Goal: Task Accomplishment & Management: Use online tool/utility

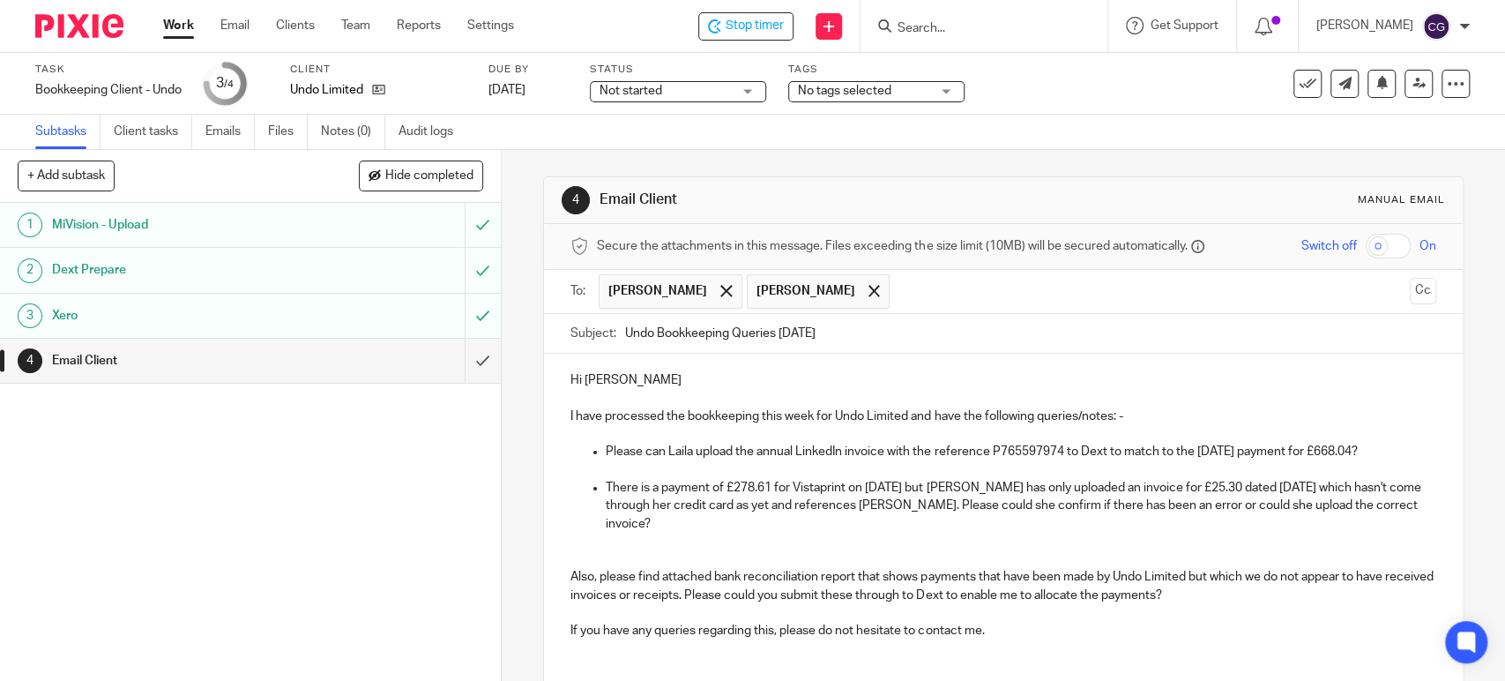
scroll to position [263, 0]
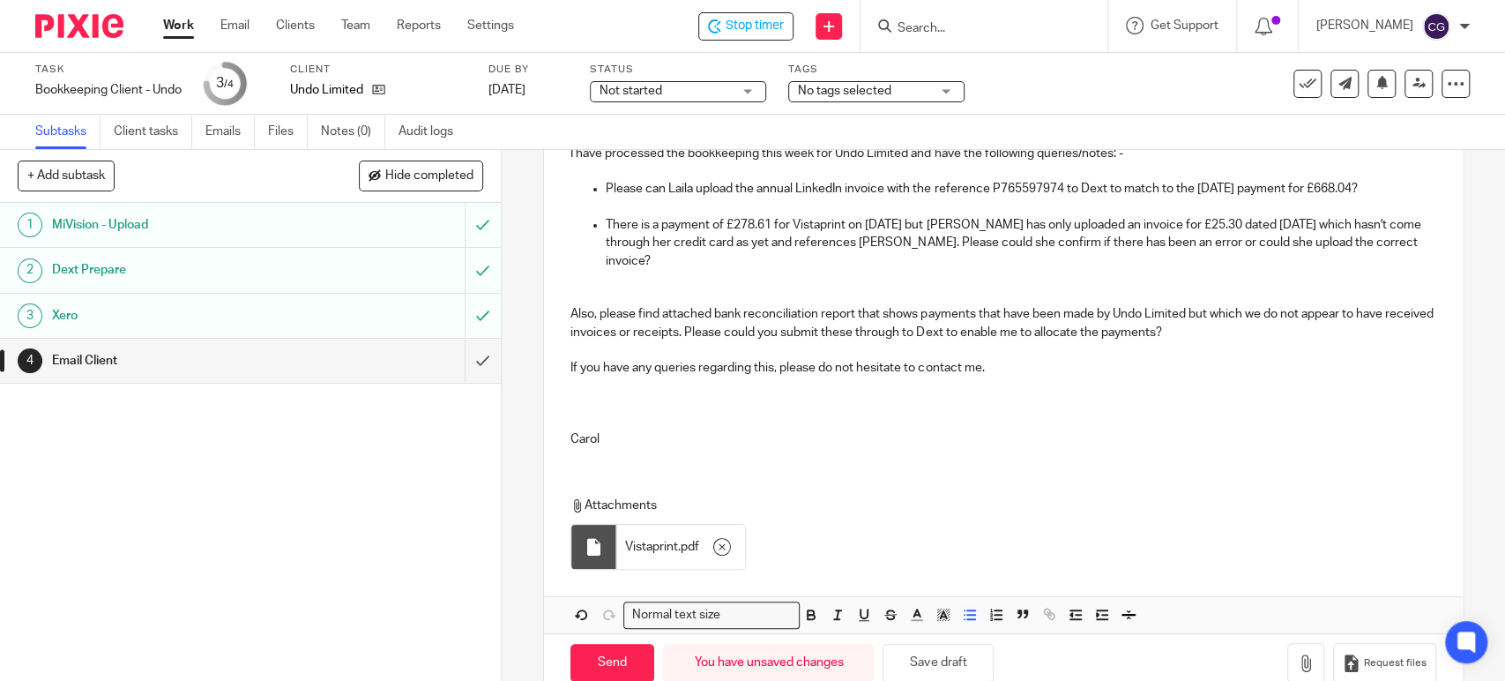
click at [1406, 244] on p "There is a payment of £278.61 for Vistaprint on [DATE] but [PERSON_NAME] has on…" at bounding box center [1021, 243] width 830 height 54
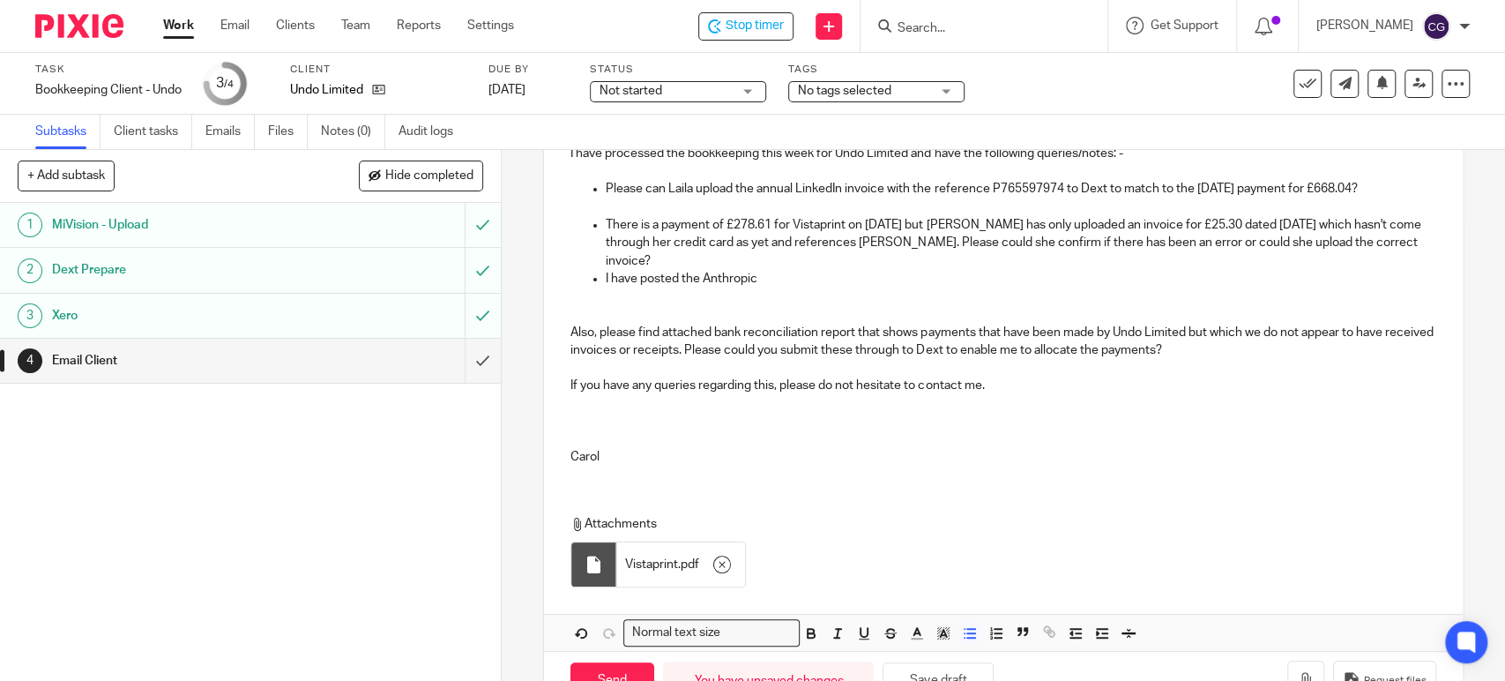
click at [779, 270] on p "I have posted the Anthropic" at bounding box center [1021, 279] width 830 height 18
click at [1409, 240] on div "Hi Georgiana, Tracy I have processed the bookkeeping this week for Undo Limited…" at bounding box center [1003, 285] width 918 height 388
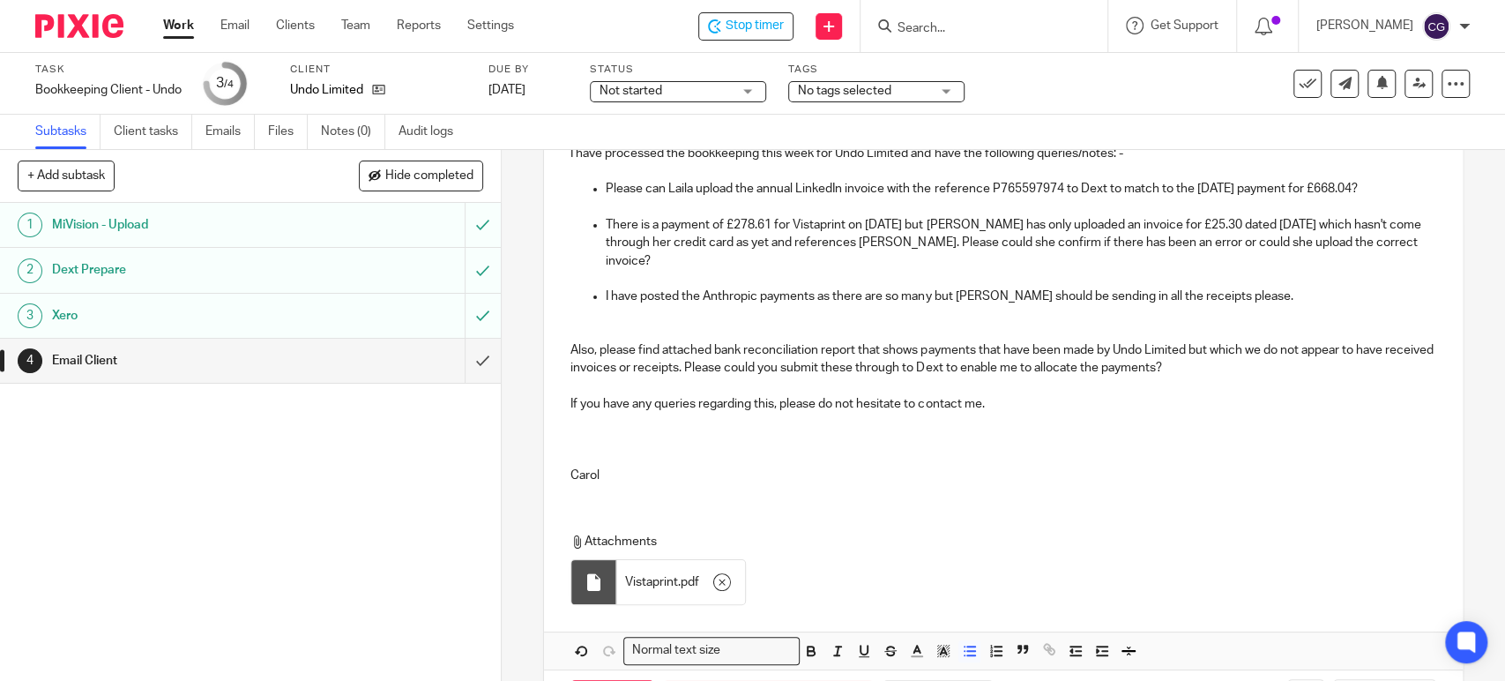
click at [1244, 288] on p "I have posted the Anthropic payments as there are so many but Yanni should be s…" at bounding box center [1021, 297] width 830 height 18
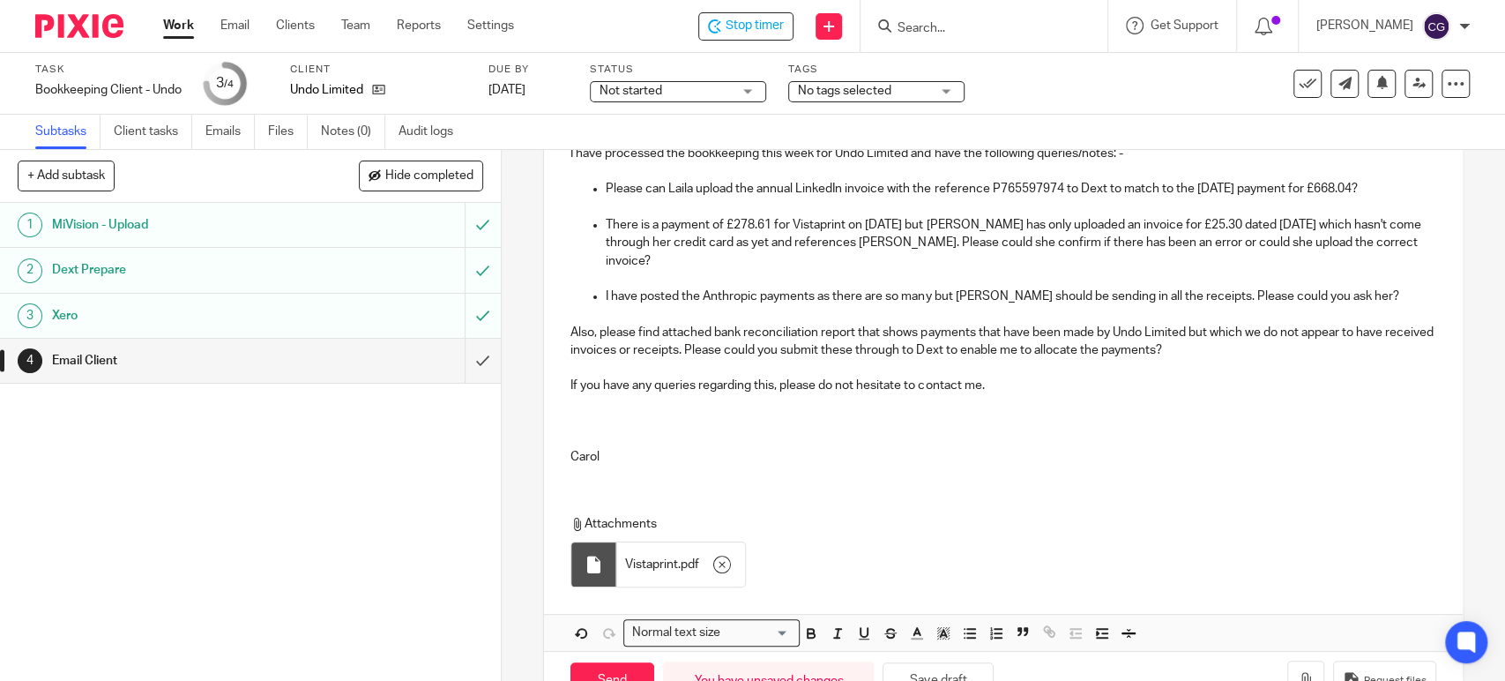
click at [586, 448] on p "Carol" at bounding box center [1003, 457] width 865 height 18
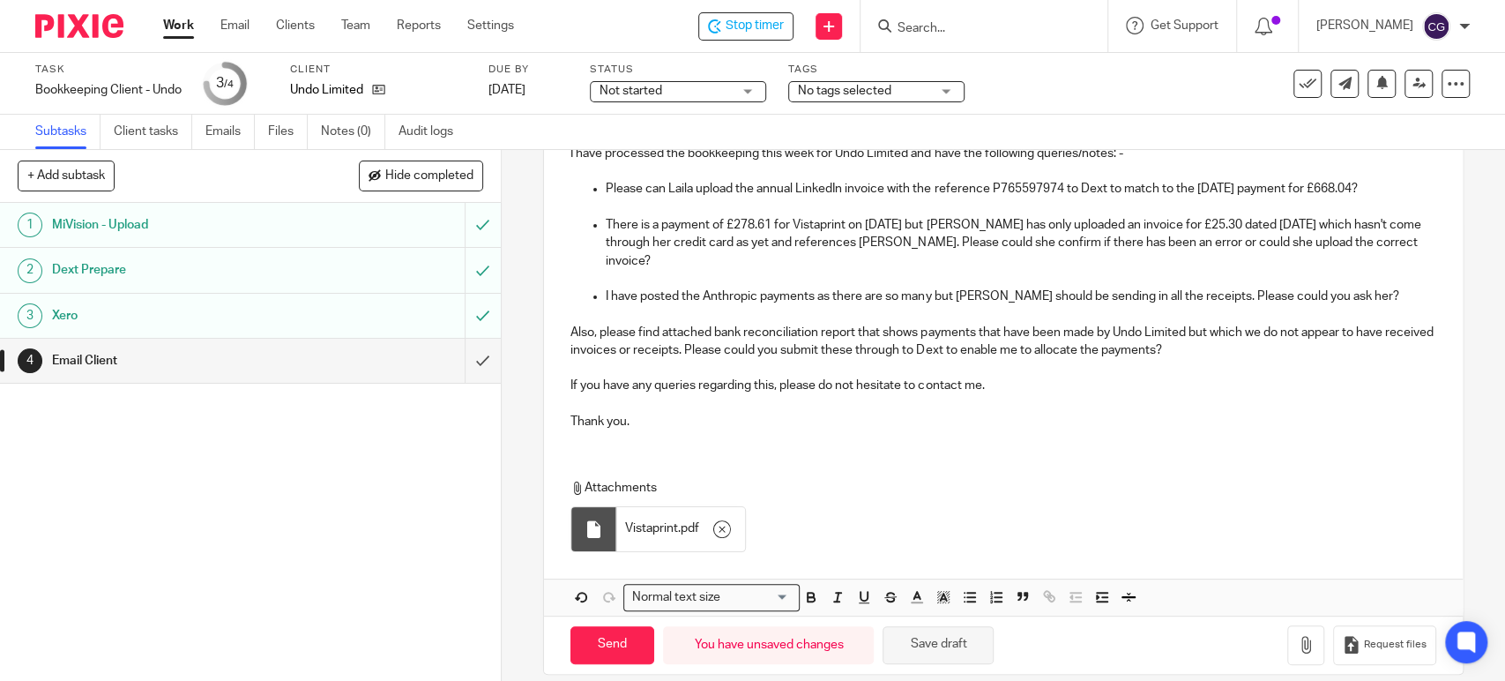
click at [960, 626] on button "Save draft" at bounding box center [938, 645] width 111 height 38
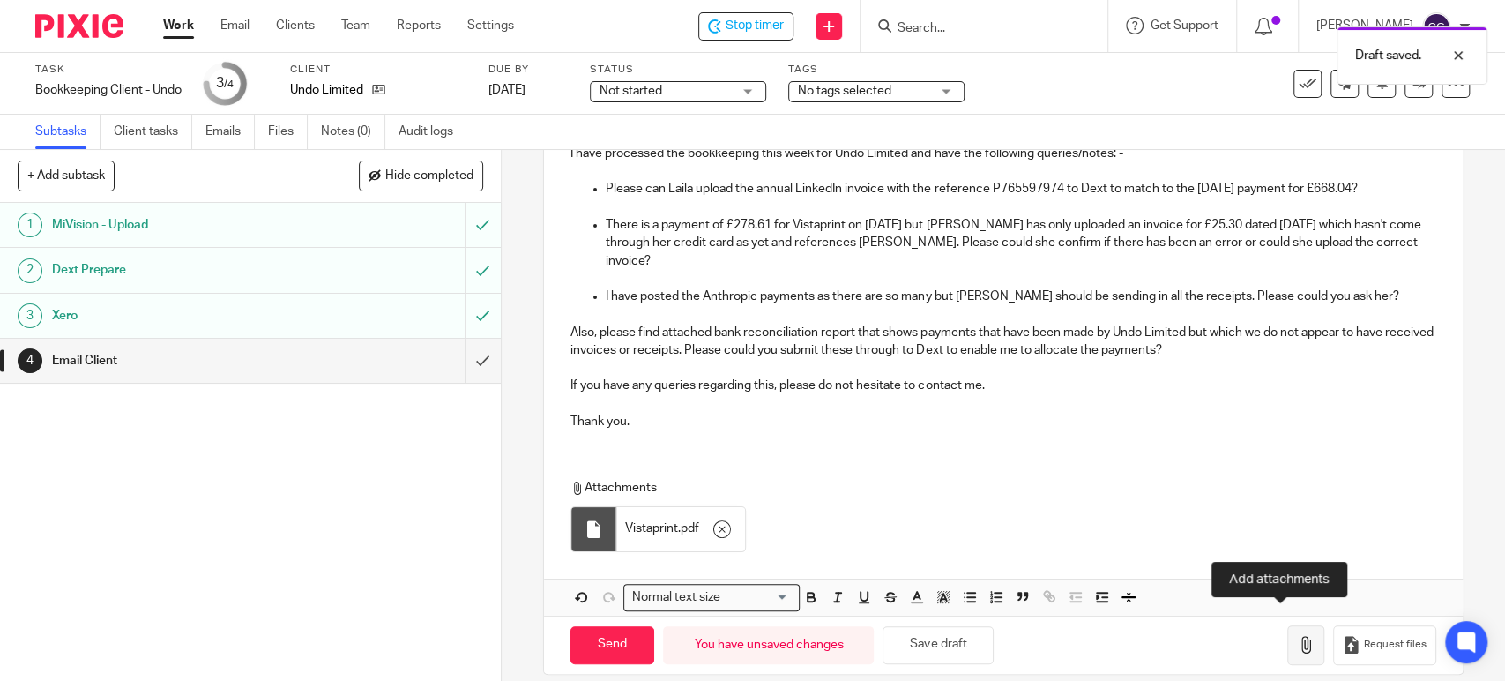
click at [1288, 625] on button "button" at bounding box center [1306, 645] width 37 height 40
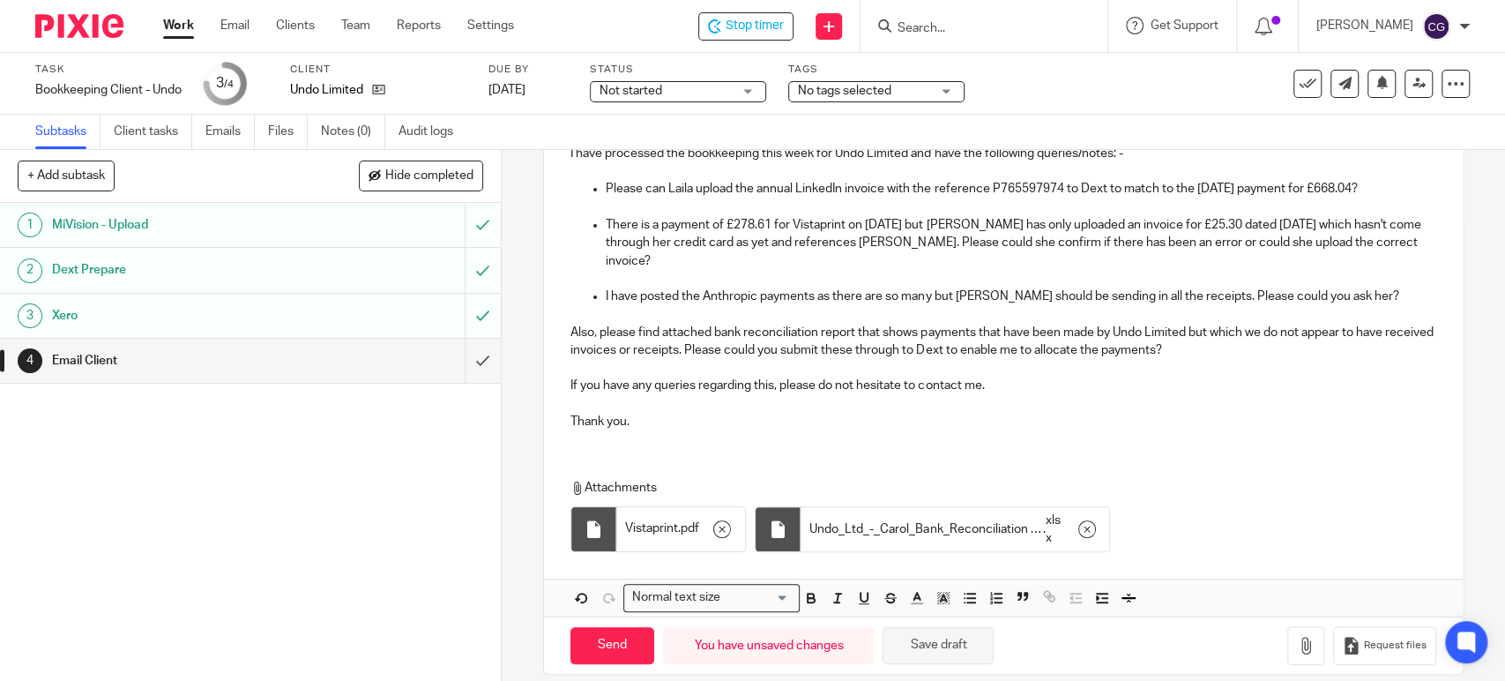
click at [945, 634] on button "Save draft" at bounding box center [938, 646] width 111 height 38
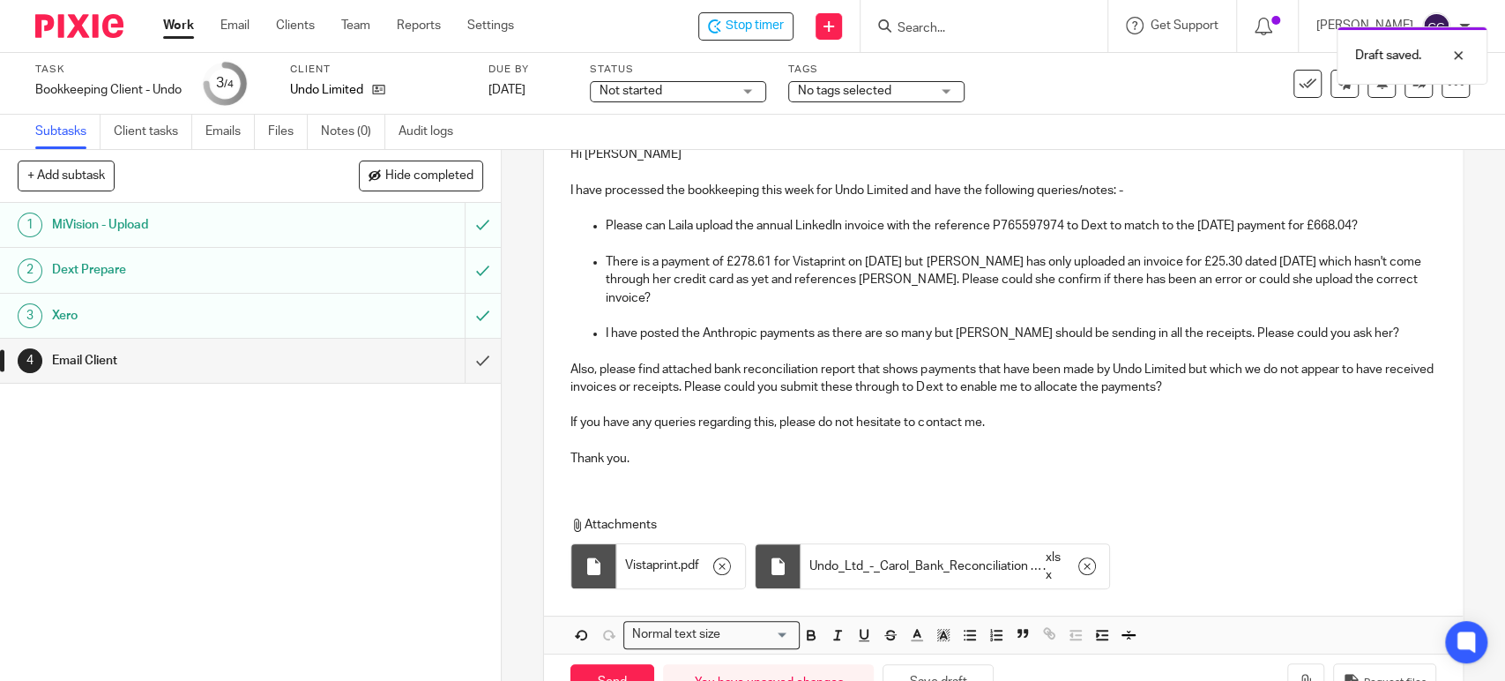
scroll to position [264, 0]
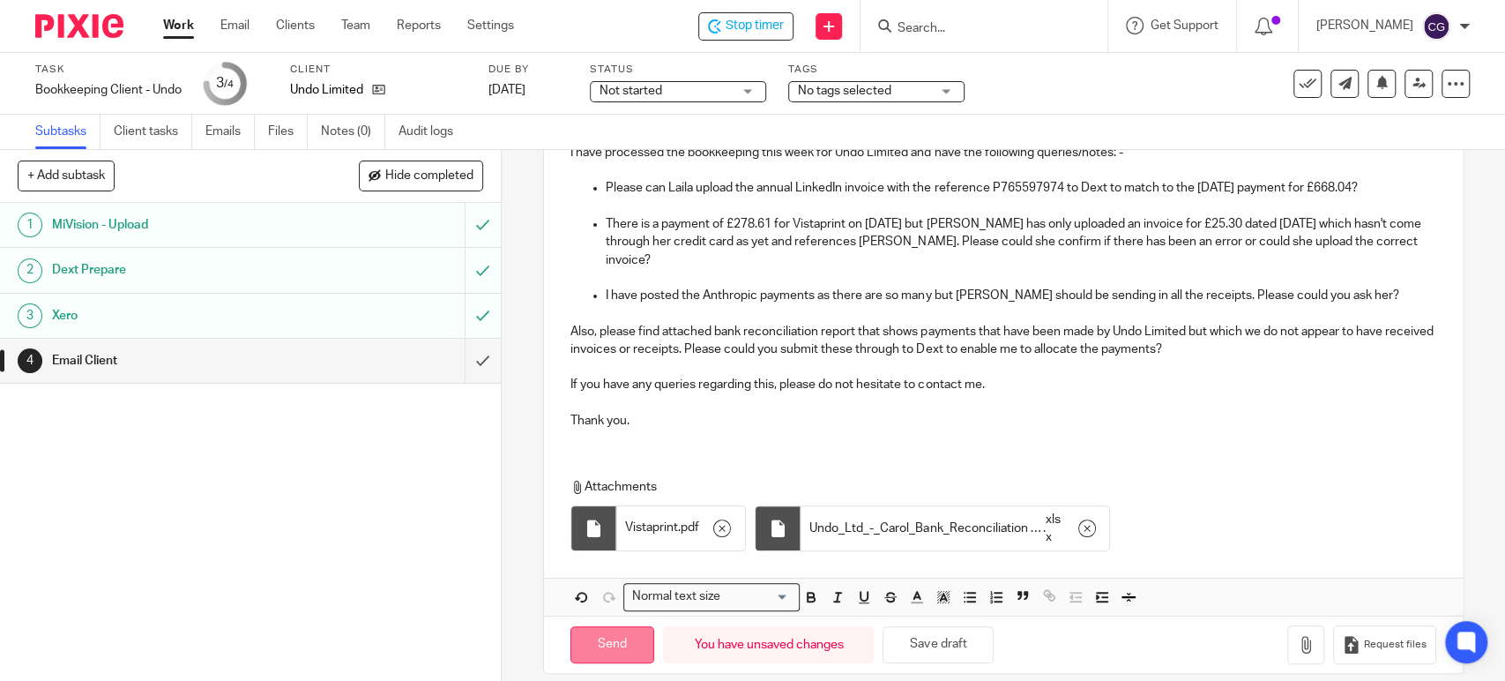
click at [608, 626] on input "Send" at bounding box center [613, 645] width 84 height 38
type input "Sent"
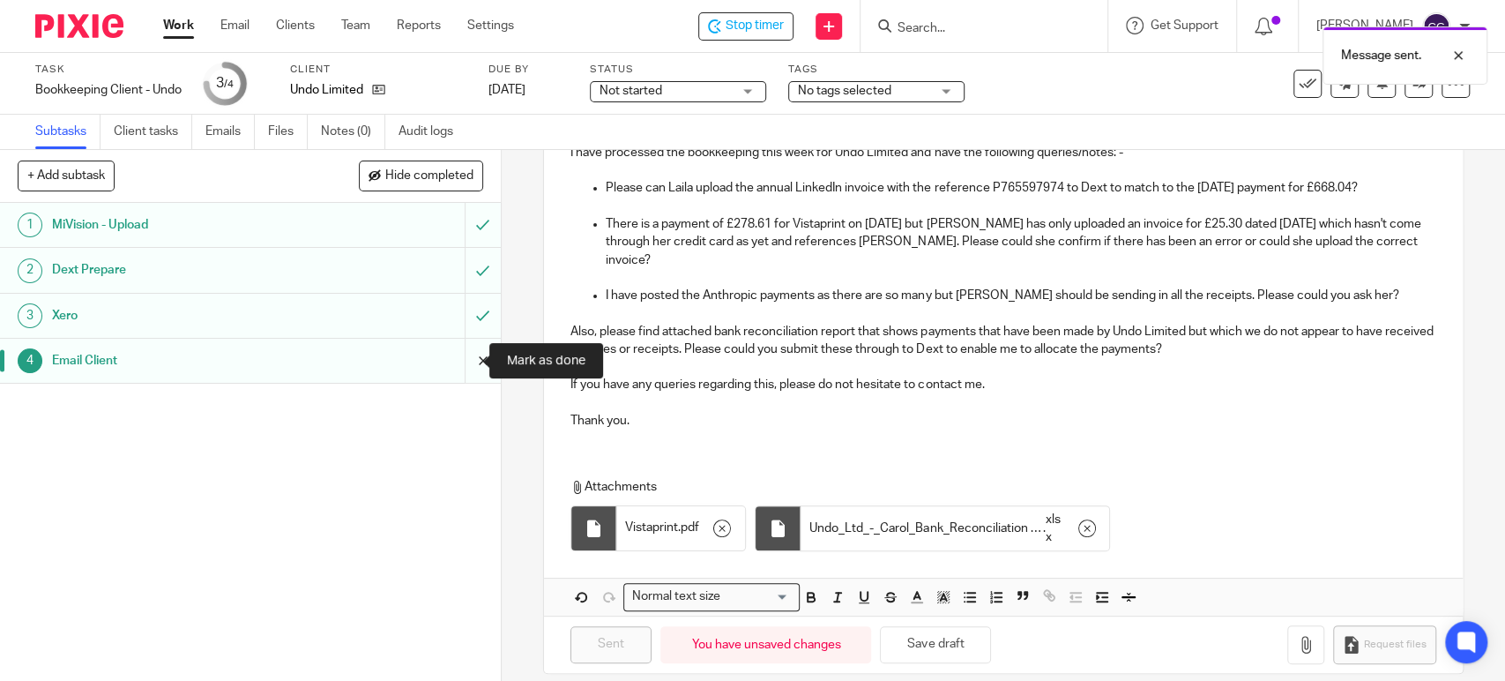
click at [453, 365] on input "submit" at bounding box center [250, 361] width 501 height 44
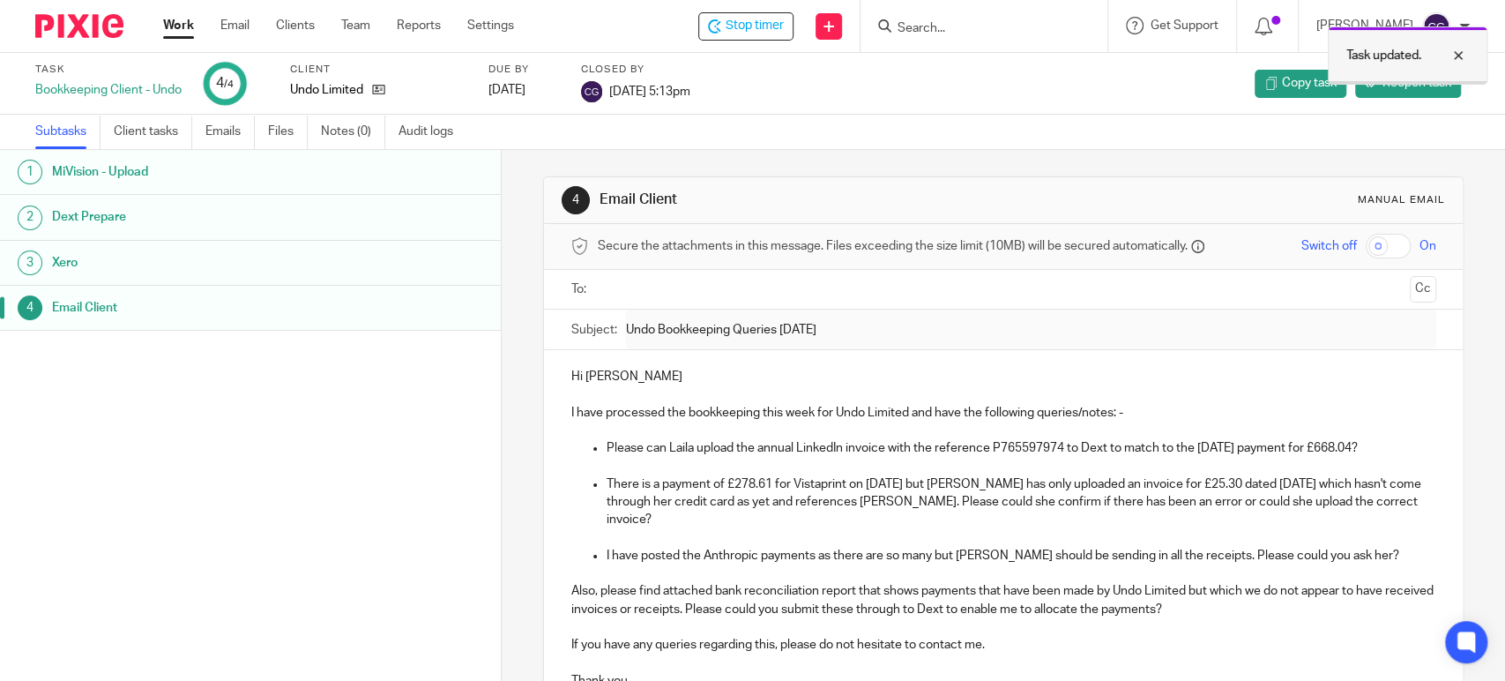
click at [1459, 53] on div at bounding box center [1446, 55] width 48 height 21
click at [768, 22] on span "Stop timer" at bounding box center [755, 26] width 58 height 19
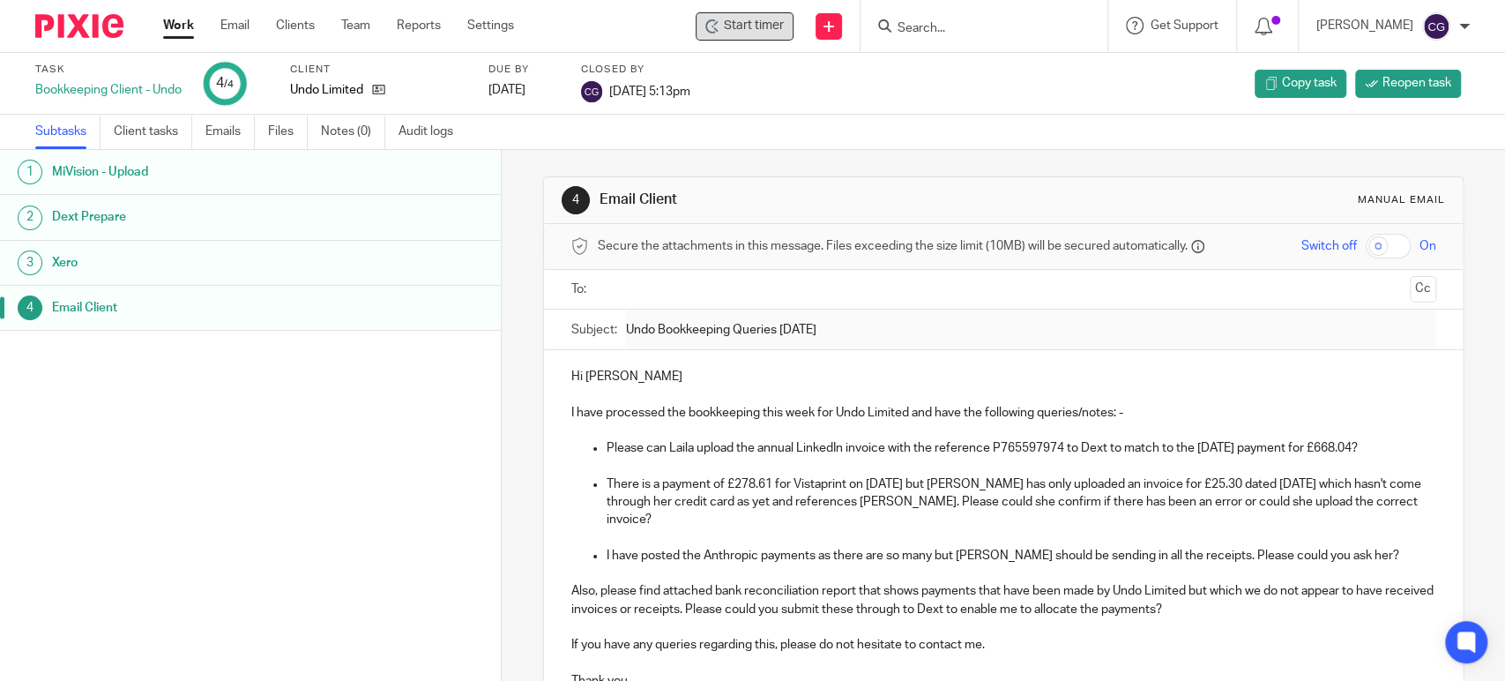
click at [171, 22] on link "Work" at bounding box center [178, 26] width 31 height 18
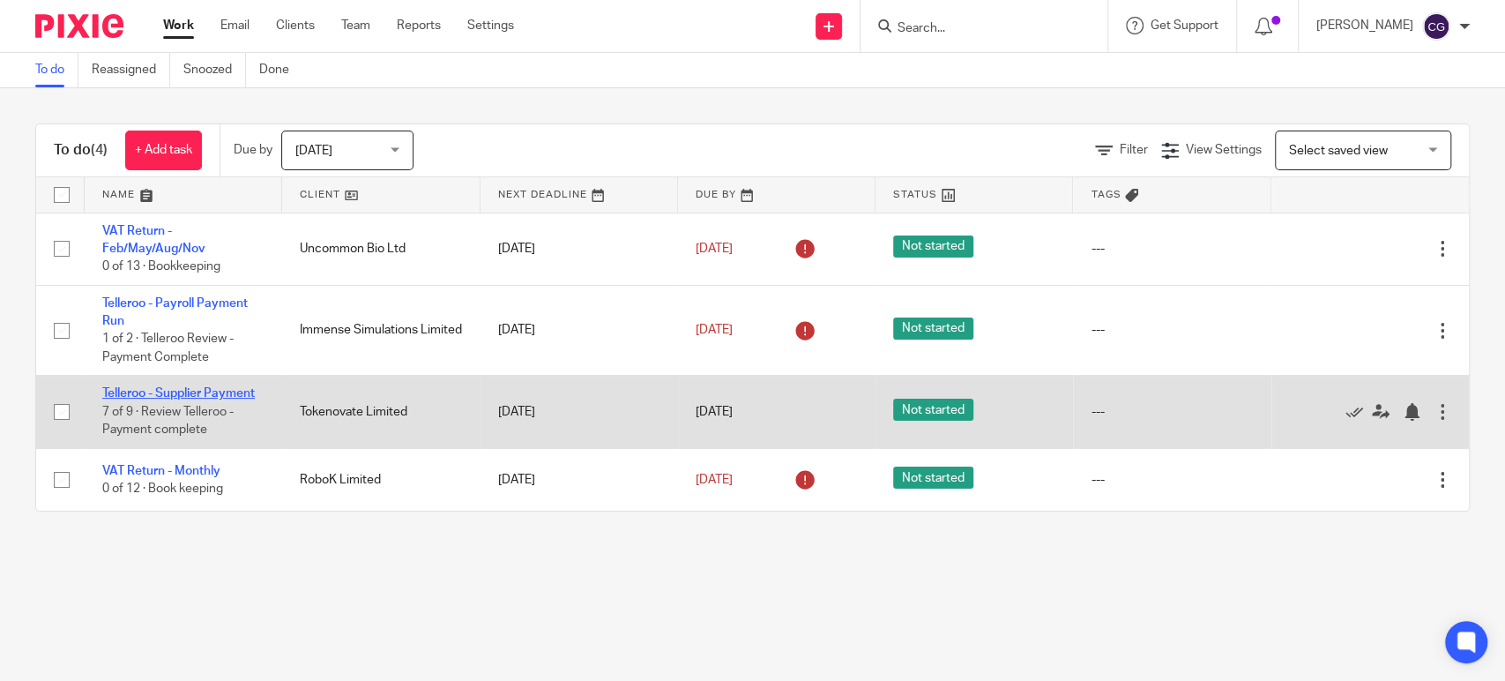
click at [196, 393] on link "Telleroo - Supplier Payment" at bounding box center [178, 393] width 153 height 12
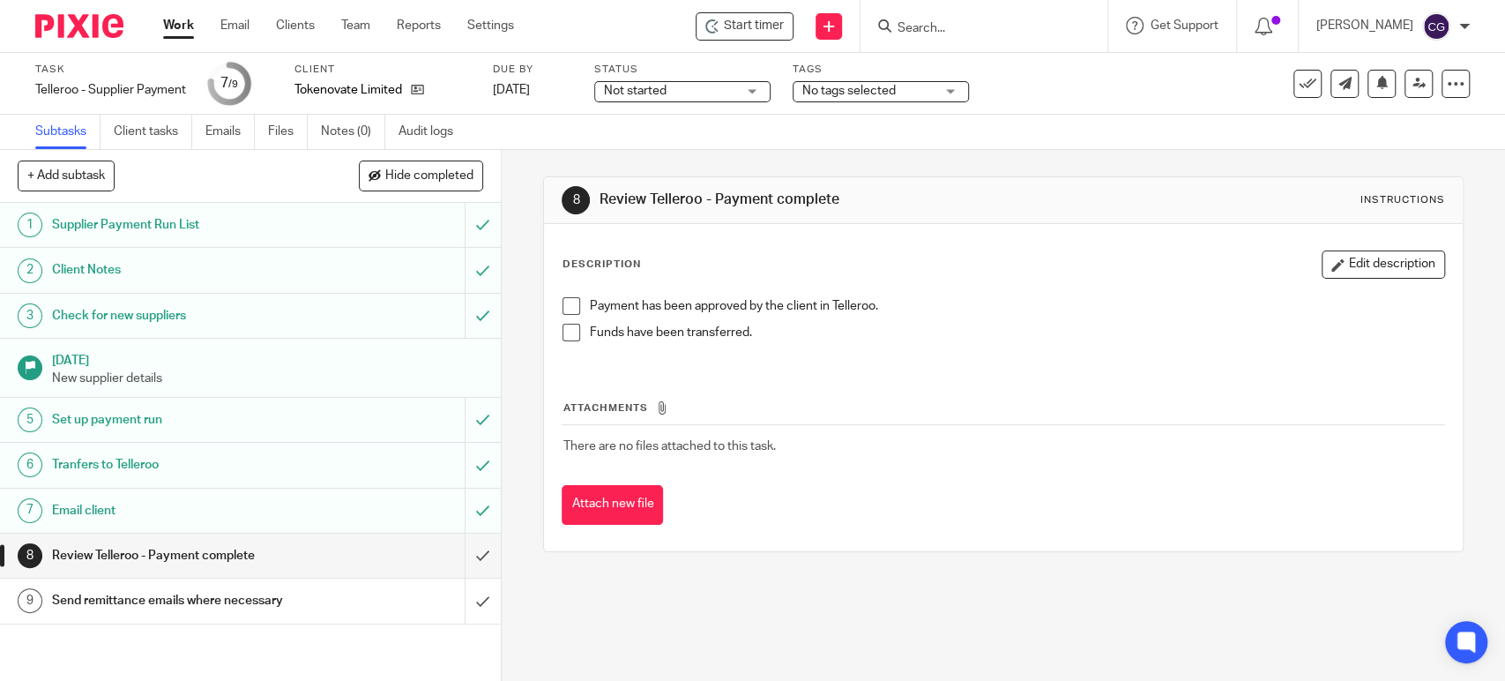
click at [564, 309] on span at bounding box center [572, 306] width 18 height 18
click at [563, 335] on span at bounding box center [572, 333] width 18 height 18
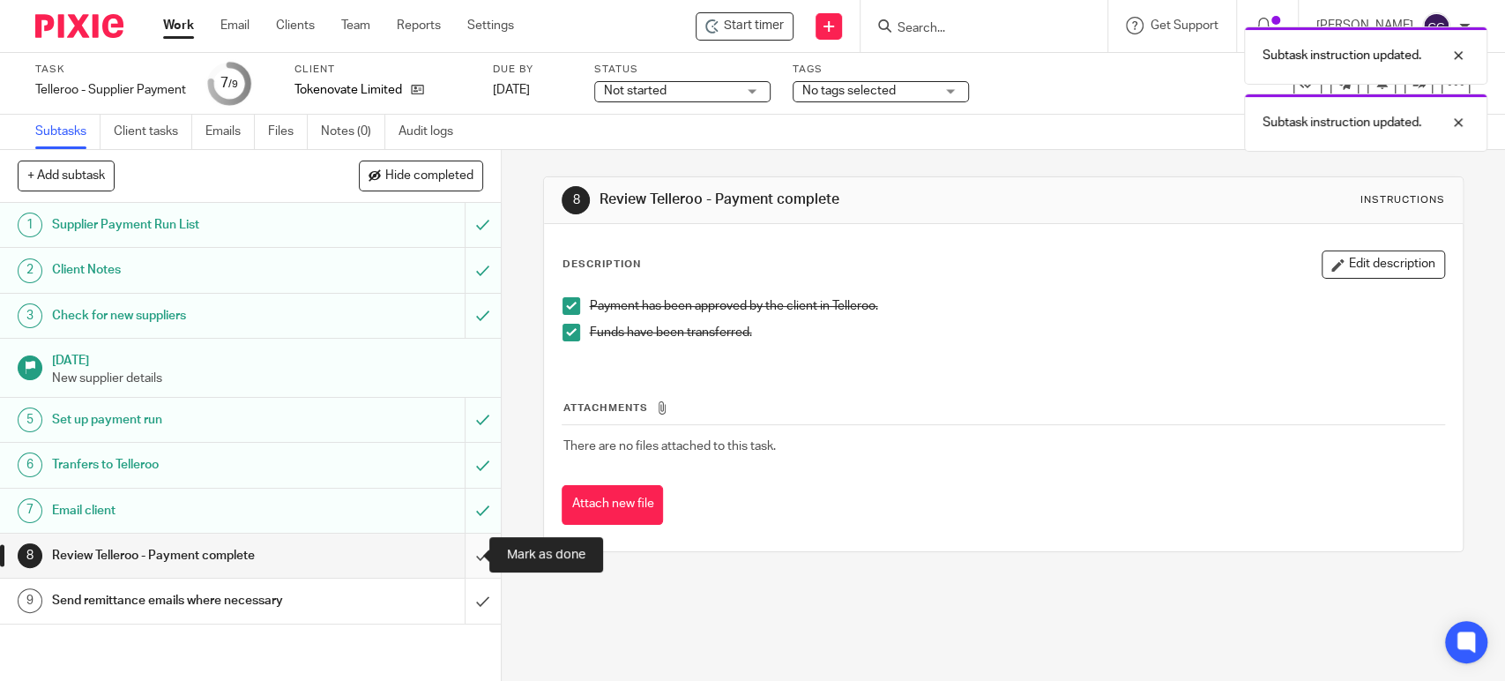
click at [453, 555] on input "submit" at bounding box center [250, 556] width 501 height 44
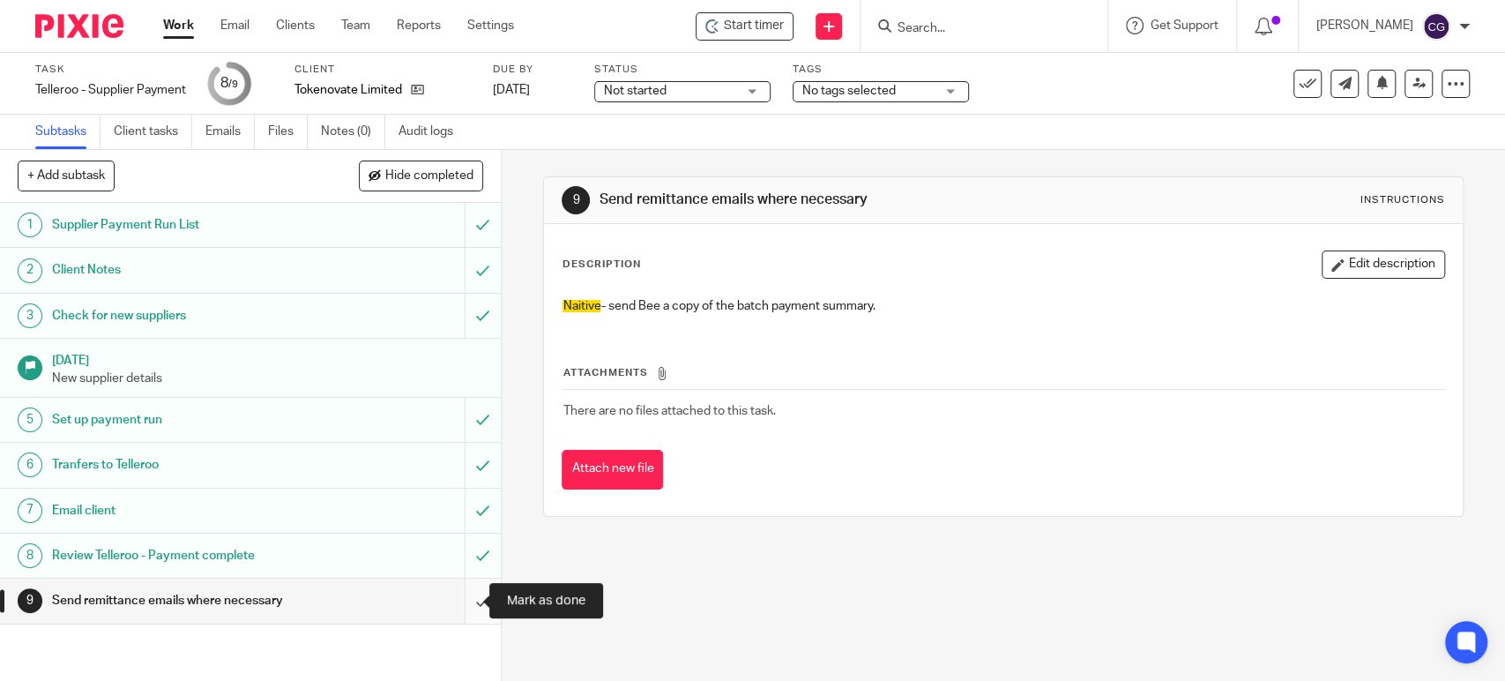
click at [459, 596] on input "submit" at bounding box center [250, 601] width 501 height 44
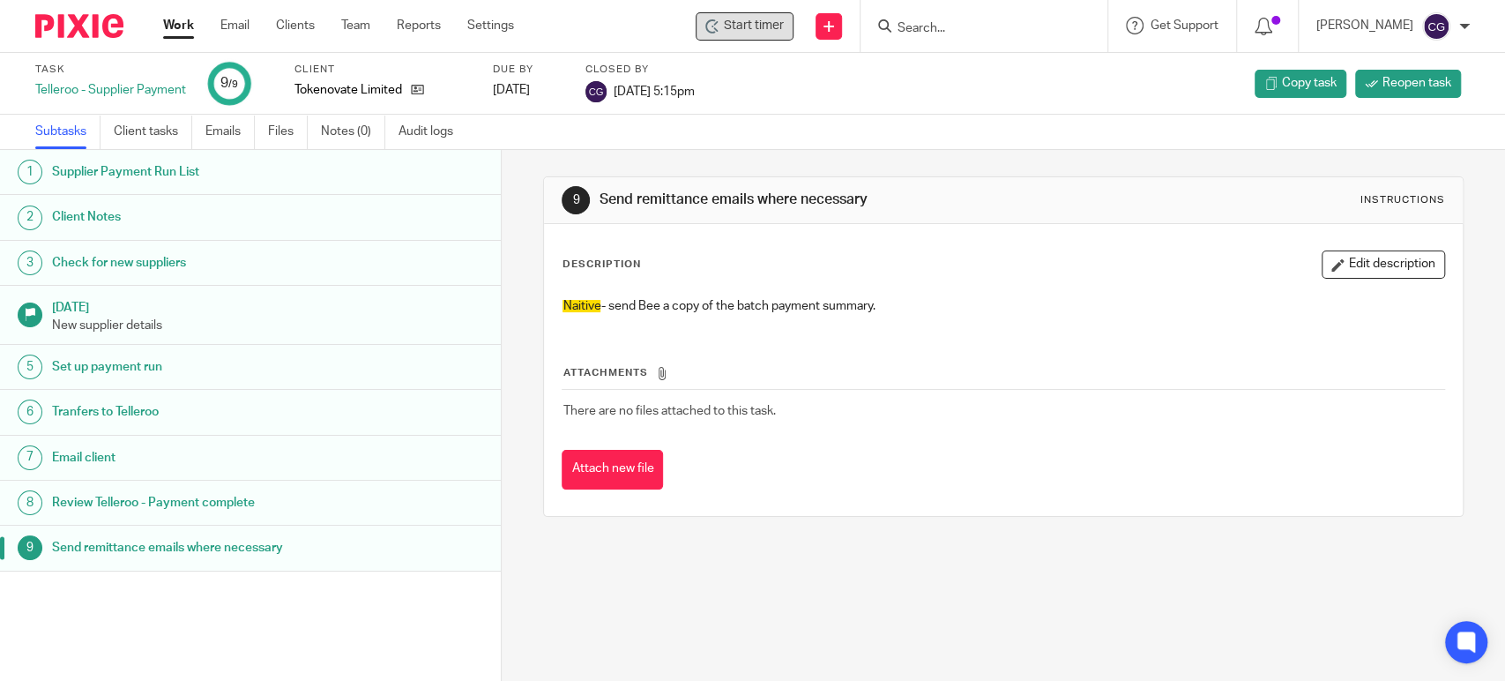
click at [773, 26] on span "Start timer" at bounding box center [754, 26] width 60 height 19
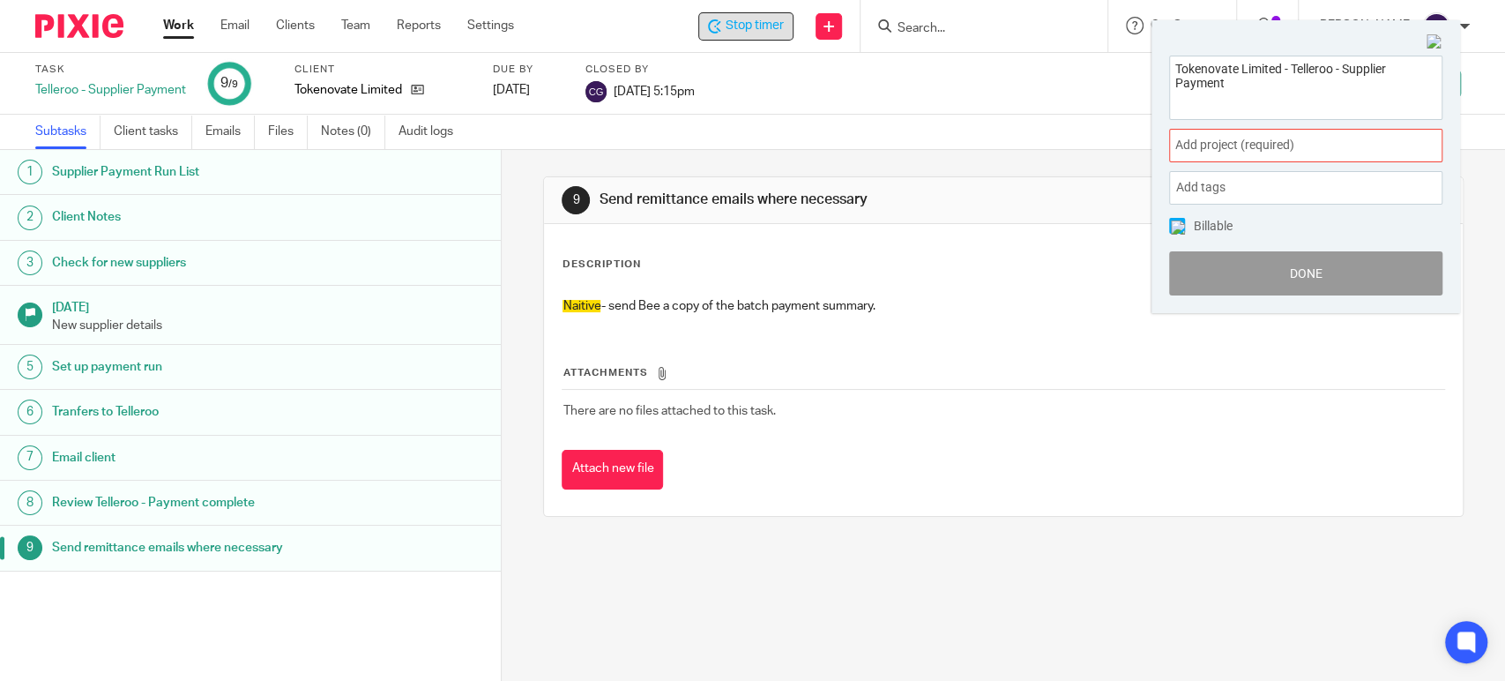
click at [1256, 146] on span "Add project (required) :" at bounding box center [1287, 145] width 222 height 19
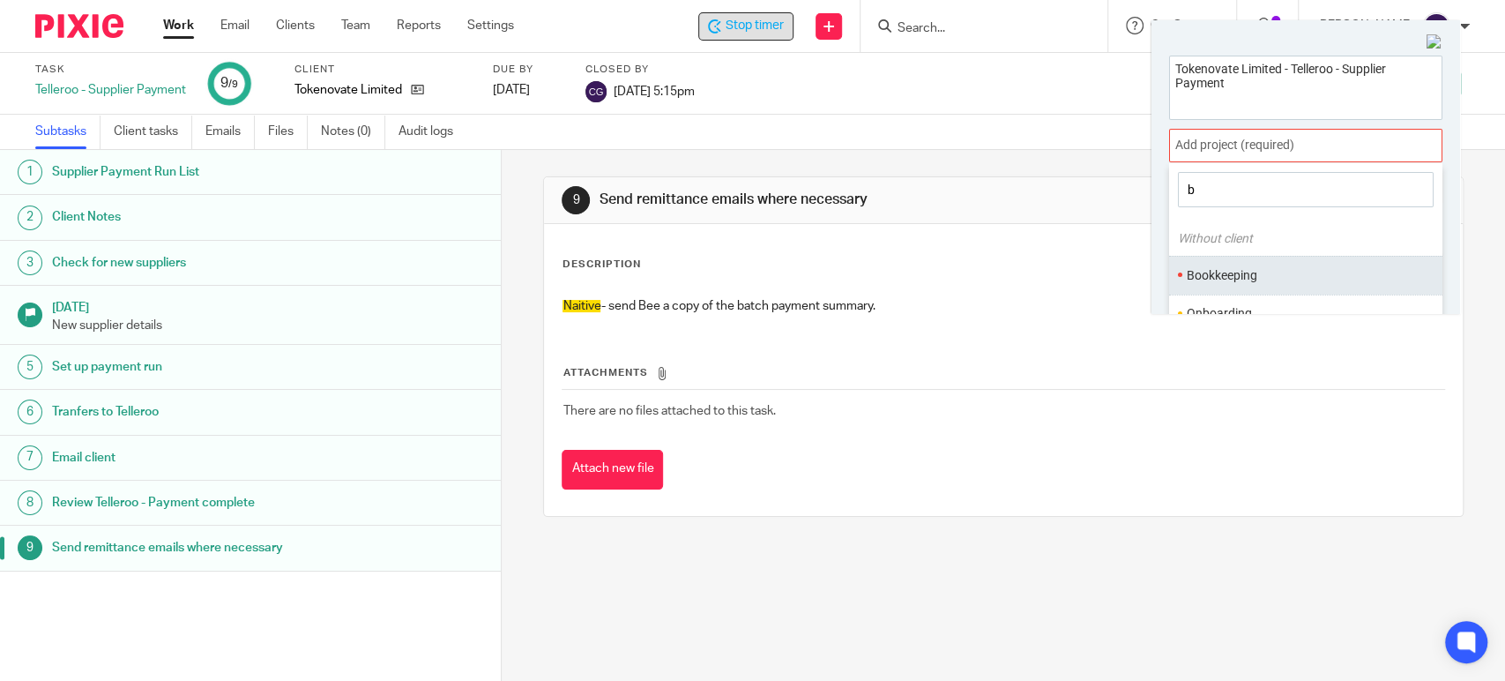
type input "b"
click at [1244, 275] on li "Bookkeeping" at bounding box center [1302, 275] width 230 height 19
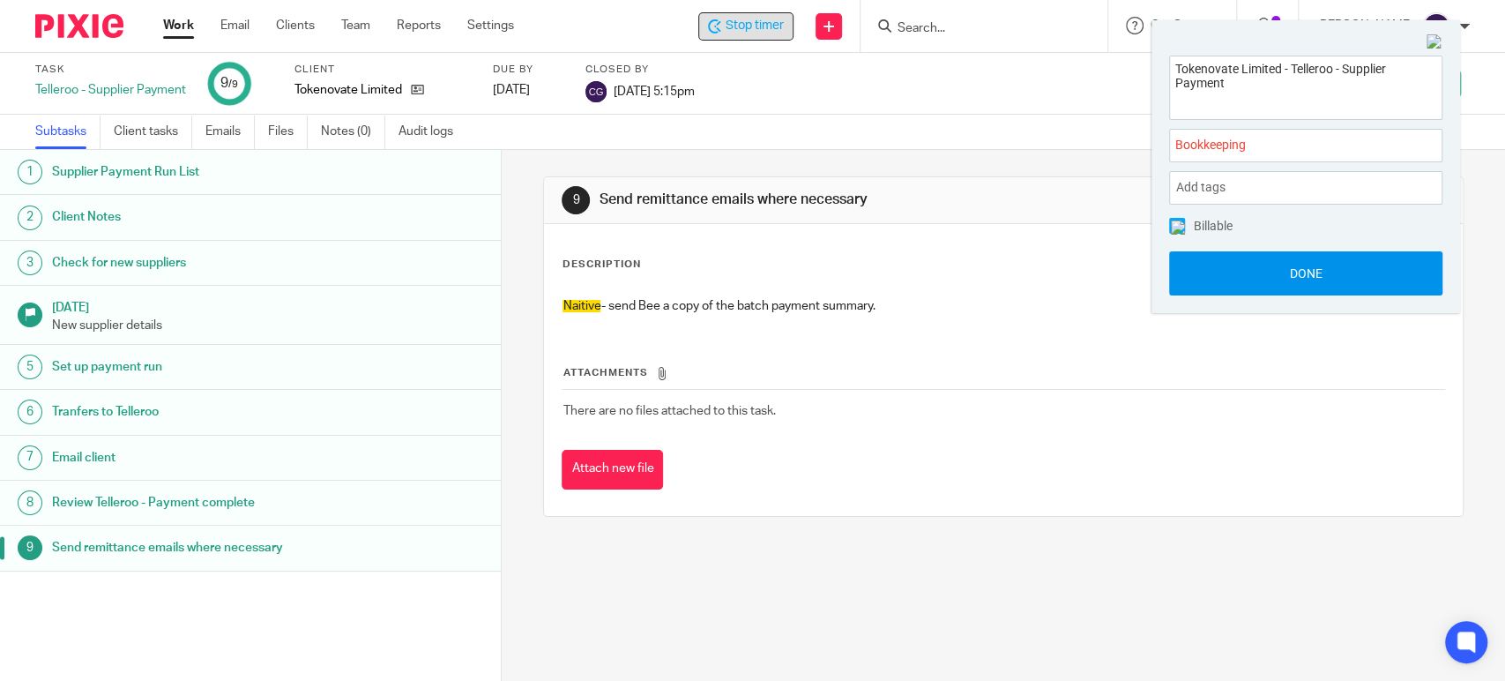
click at [1304, 278] on button "Done" at bounding box center [1305, 273] width 273 height 44
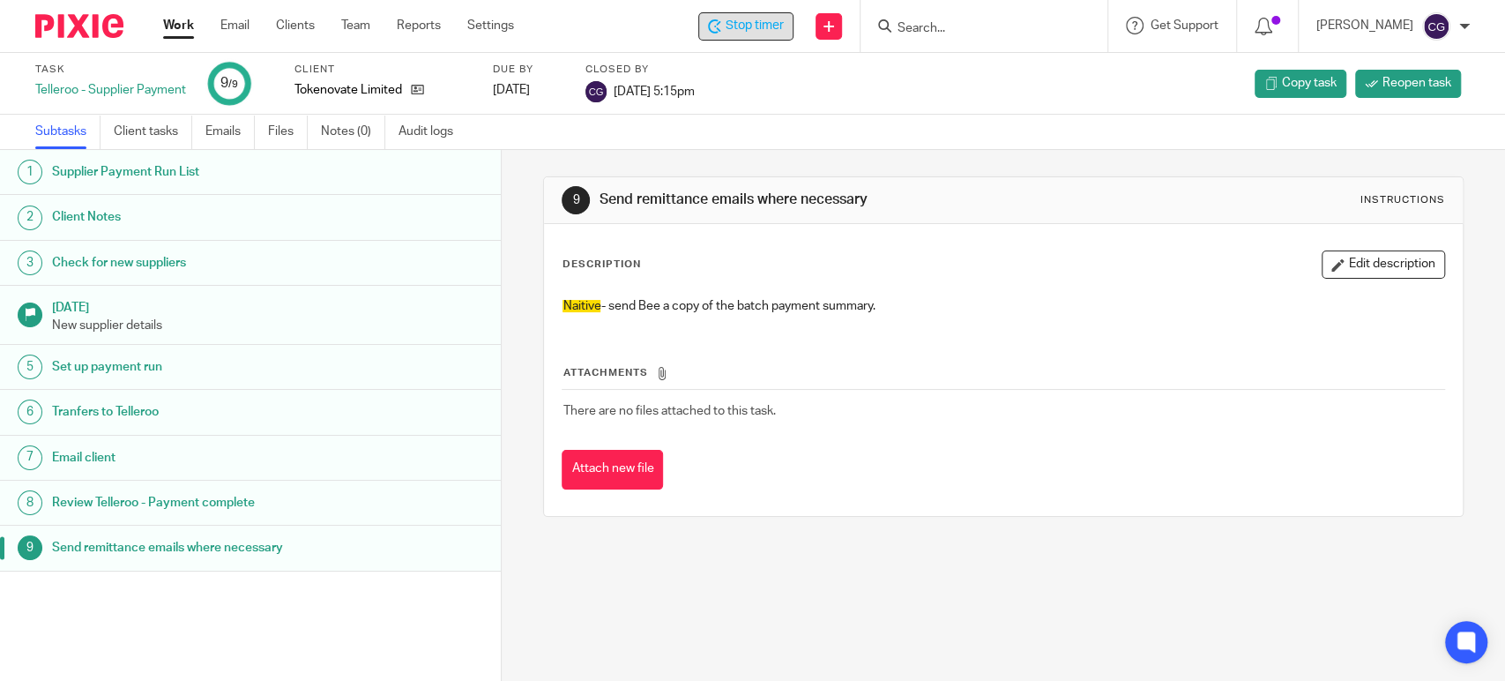
click at [784, 24] on span "Stop timer" at bounding box center [755, 26] width 58 height 19
click at [170, 22] on link "Work" at bounding box center [178, 26] width 31 height 18
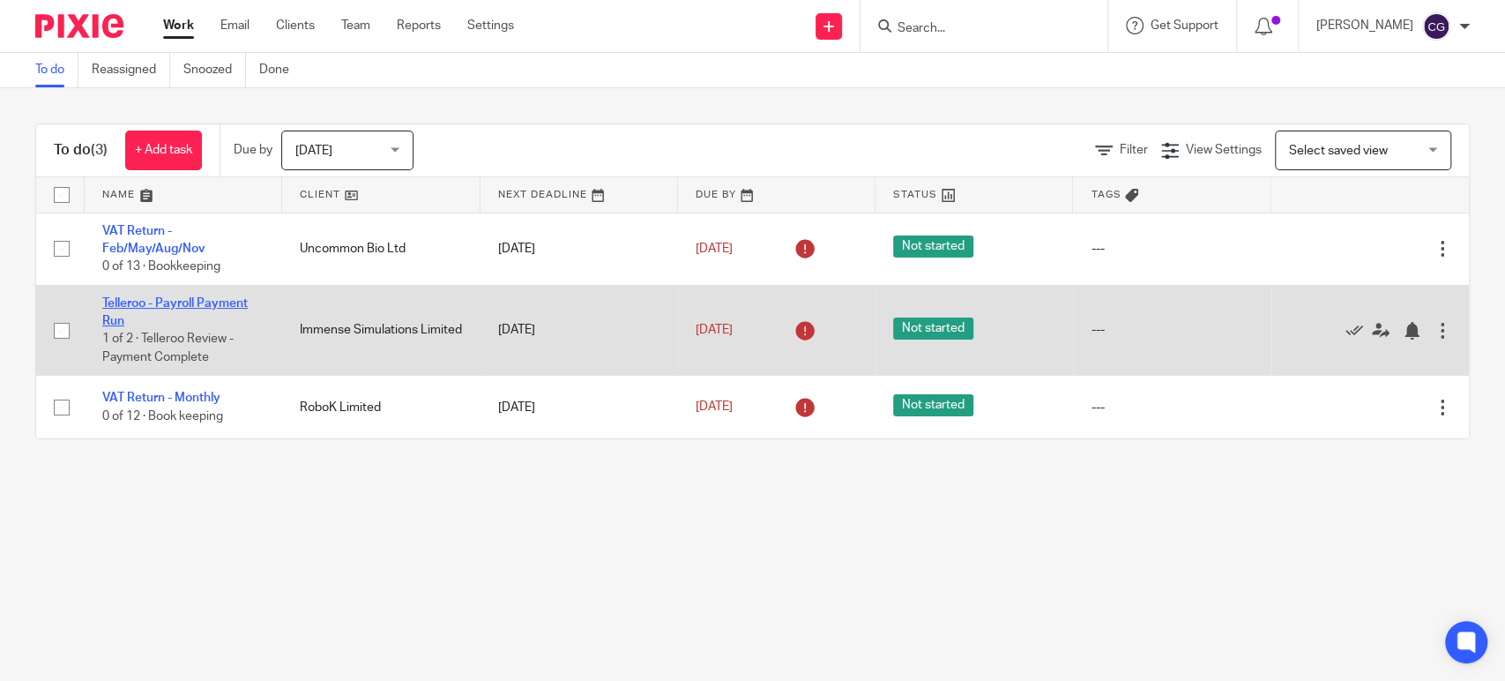
click at [226, 297] on link "Telleroo - Payroll Payment Run" at bounding box center [175, 312] width 146 height 30
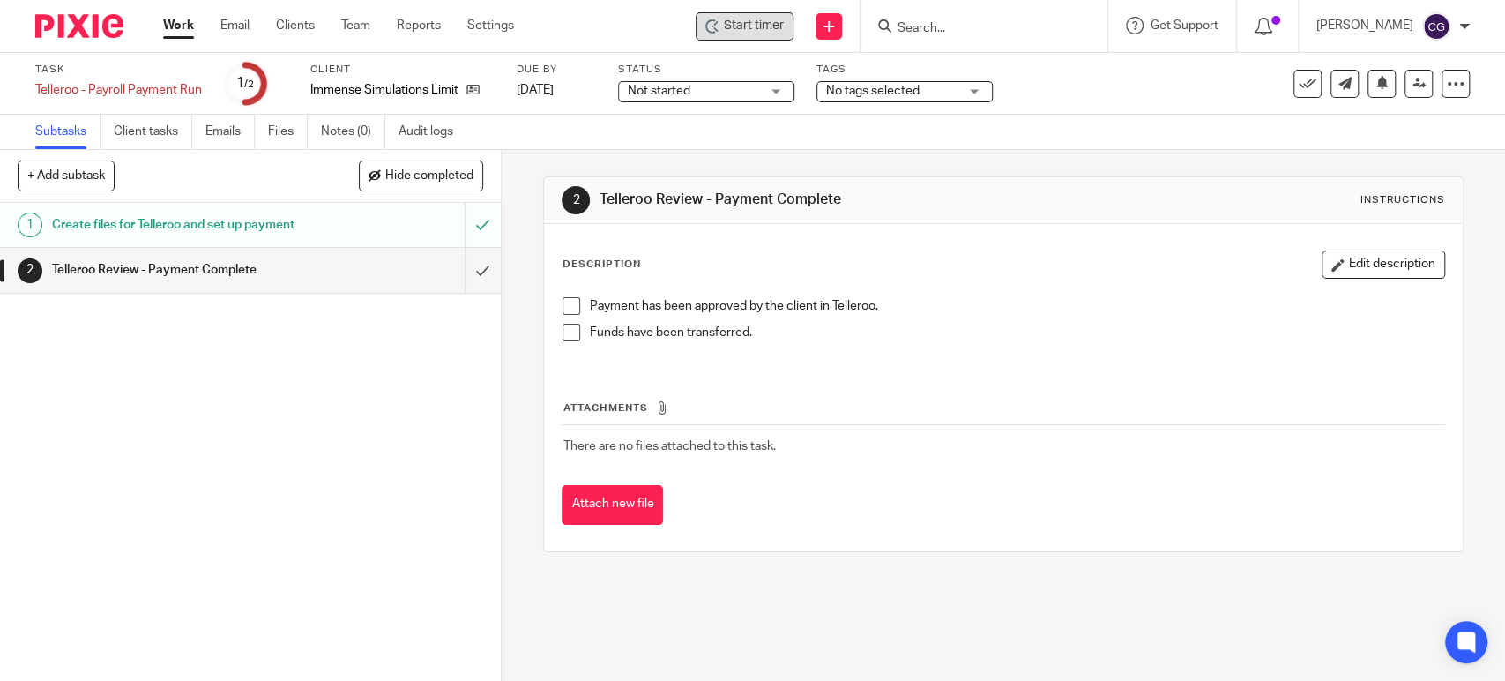
click at [752, 30] on span "Start timer" at bounding box center [754, 26] width 60 height 19
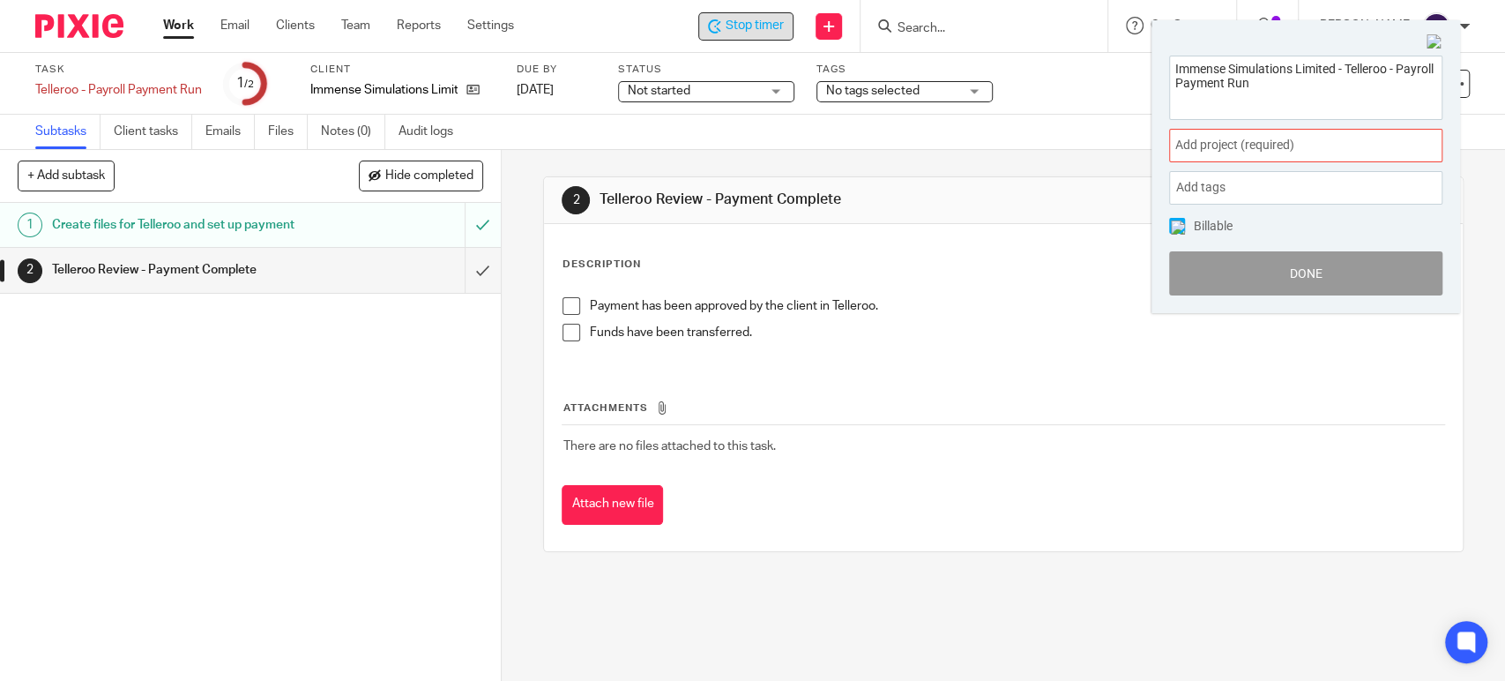
click at [1326, 149] on span "Add project (required) :" at bounding box center [1287, 145] width 222 height 19
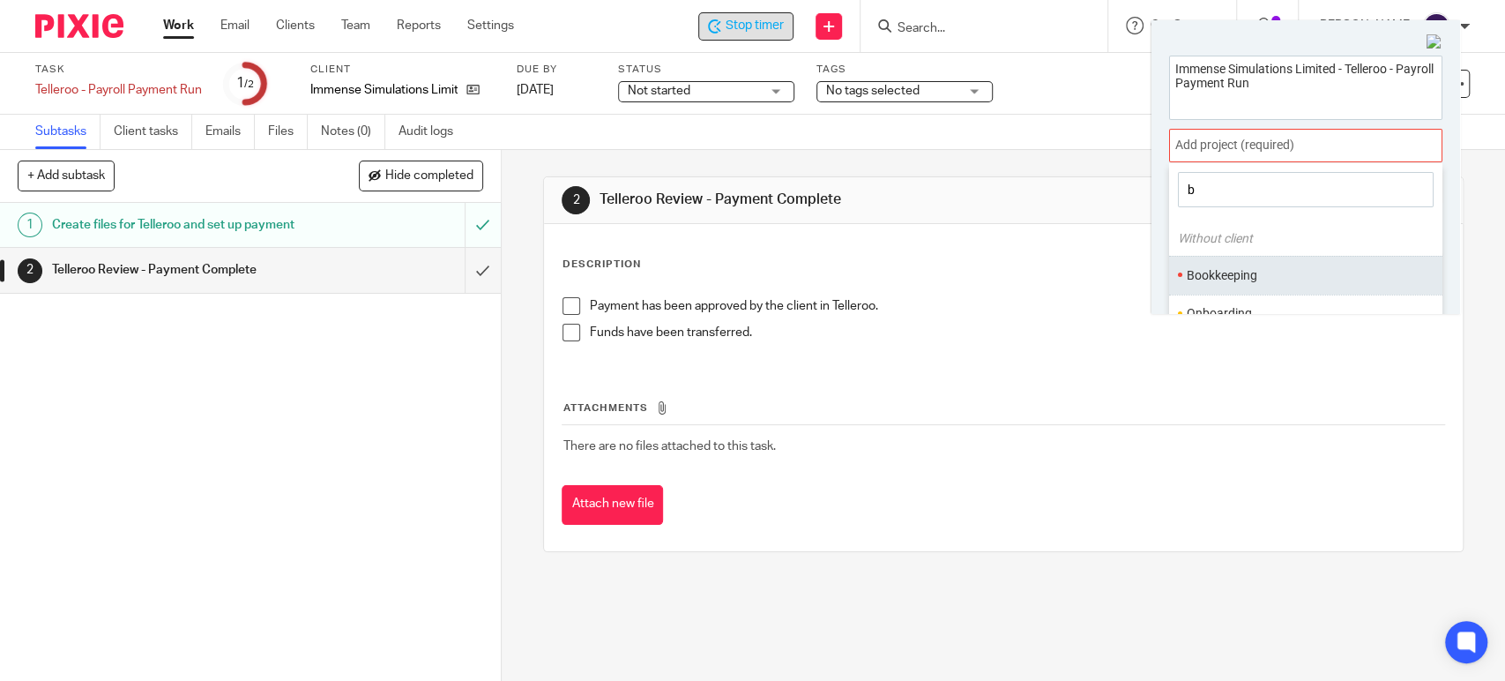
type input "b"
click at [1228, 285] on ul "Bookkeeping" at bounding box center [1305, 275] width 273 height 38
click at [1236, 265] on ul "Bookkeeping" at bounding box center [1305, 275] width 273 height 38
click at [1237, 273] on li "Bookkeeping" at bounding box center [1302, 275] width 230 height 19
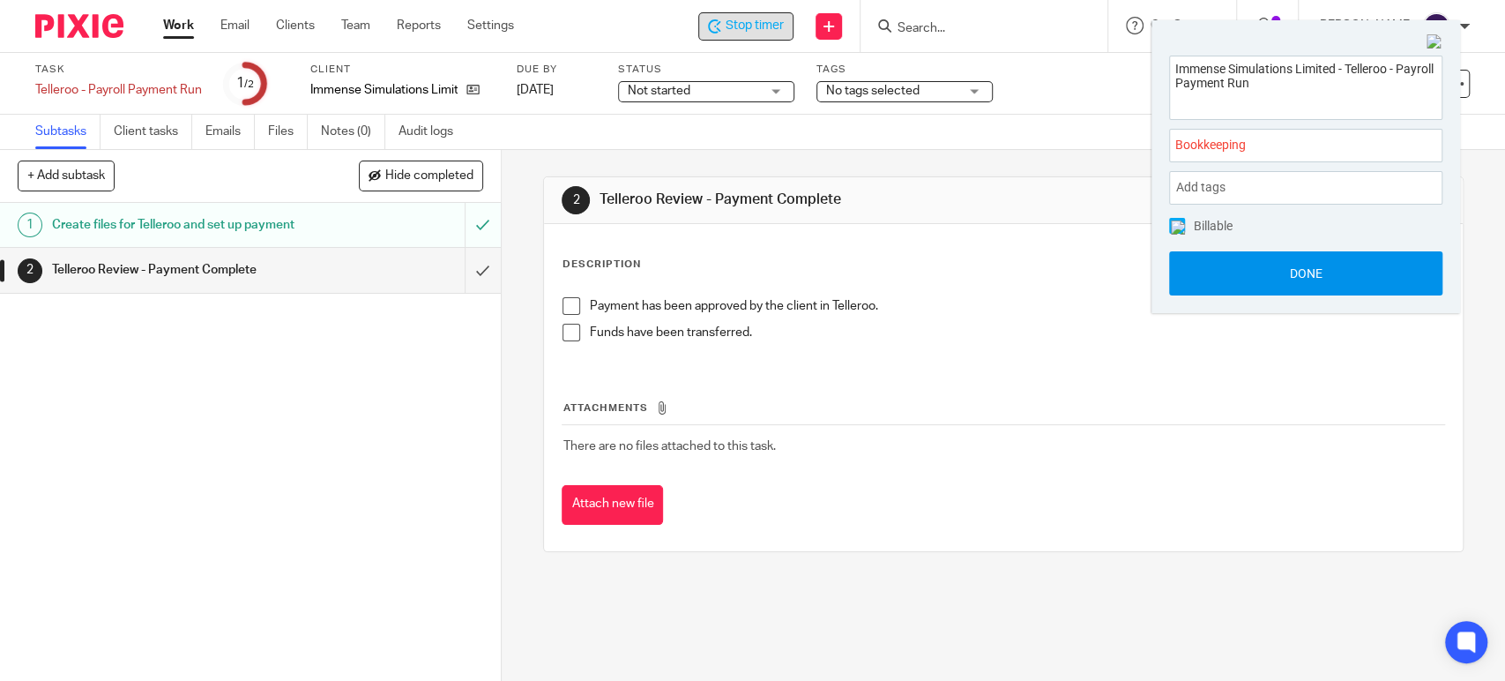
click at [1317, 269] on button "Done" at bounding box center [1305, 273] width 273 height 44
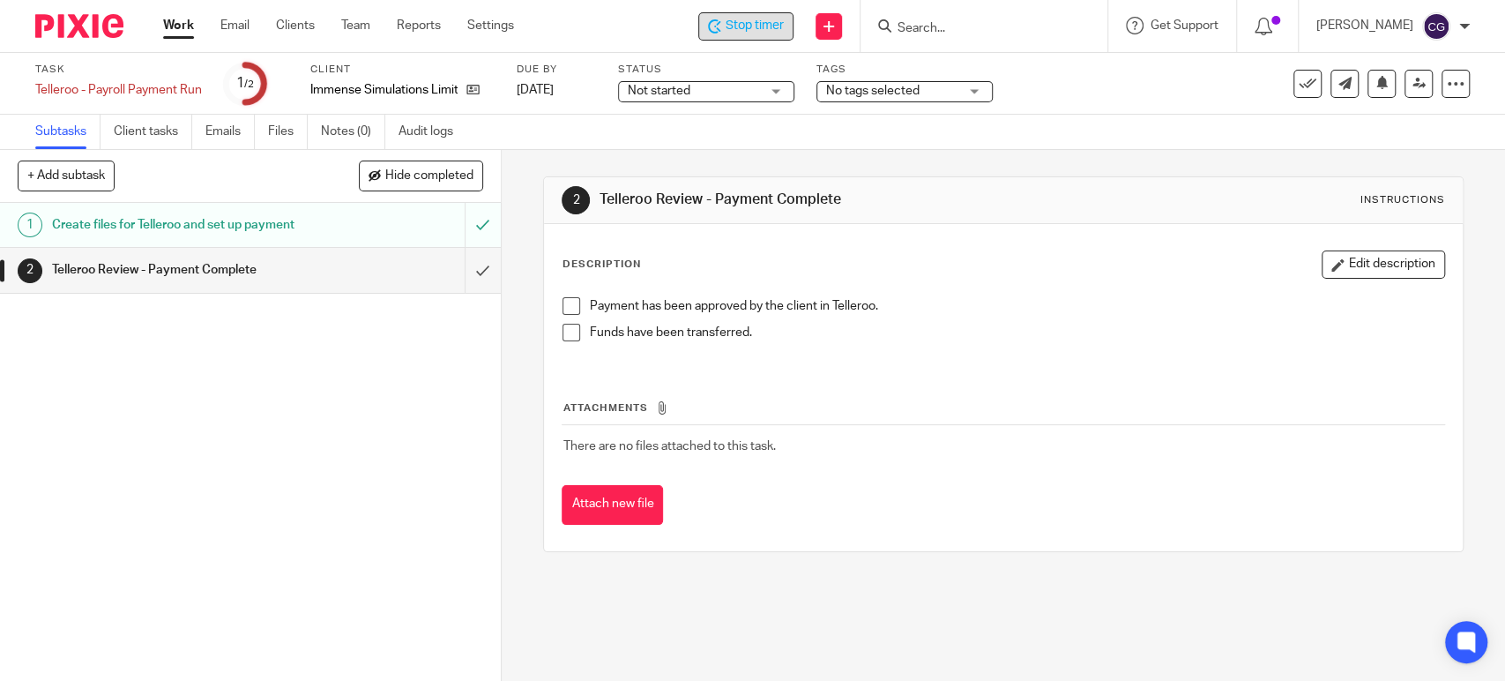
click at [184, 29] on link "Work" at bounding box center [178, 26] width 31 height 18
